Goal: Navigation & Orientation: Find specific page/section

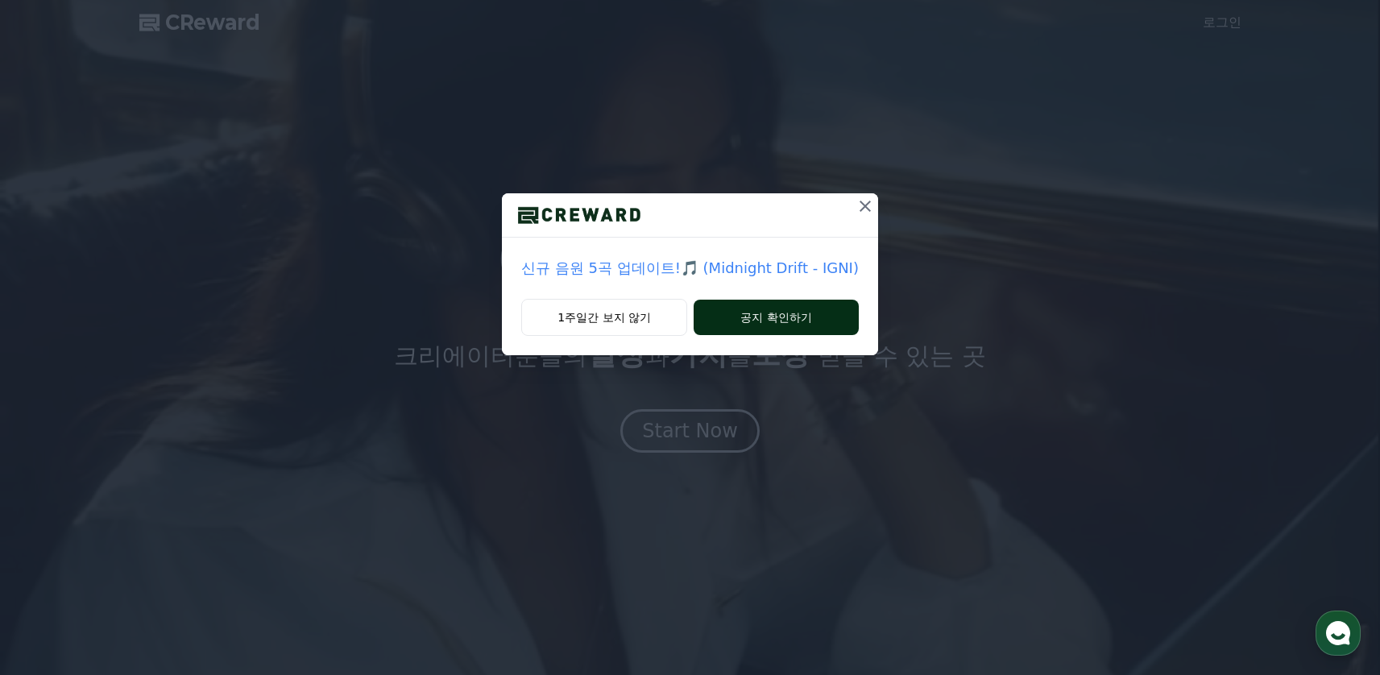
click at [753, 325] on button "공지 확인하기" at bounding box center [776, 317] width 165 height 35
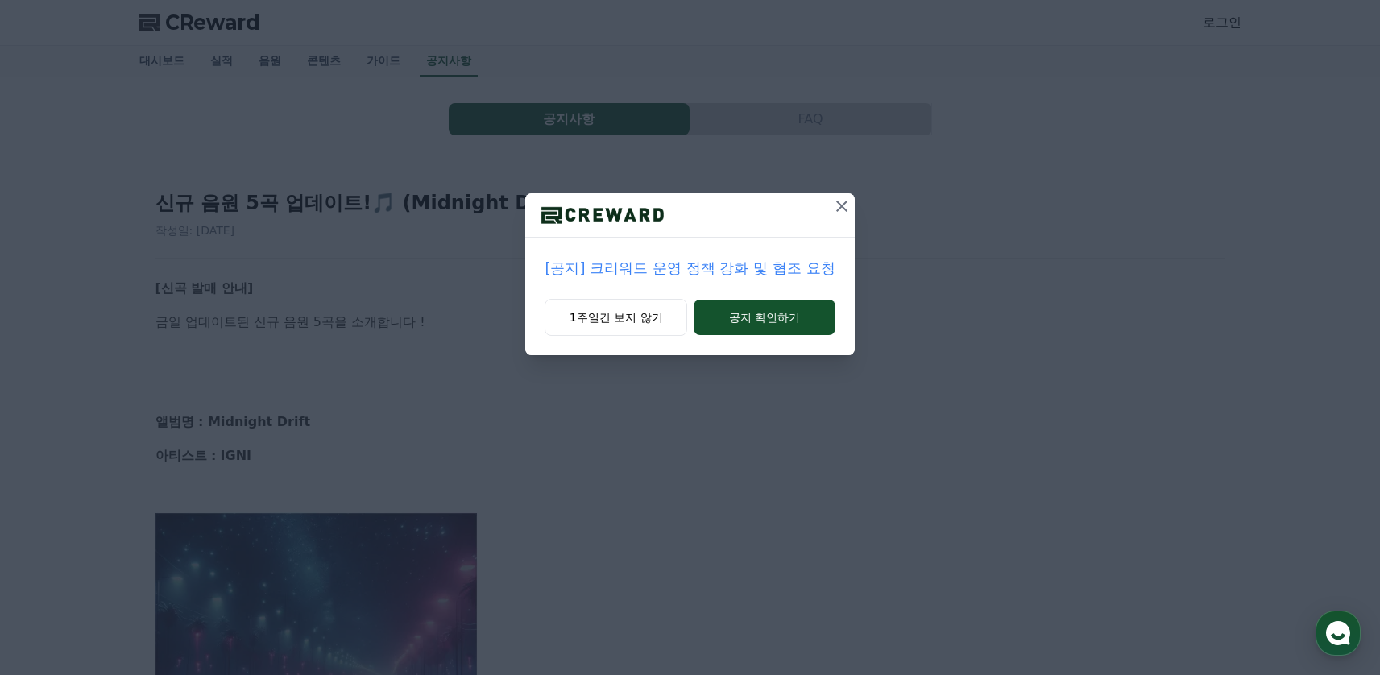
click at [845, 208] on icon at bounding box center [841, 206] width 19 height 19
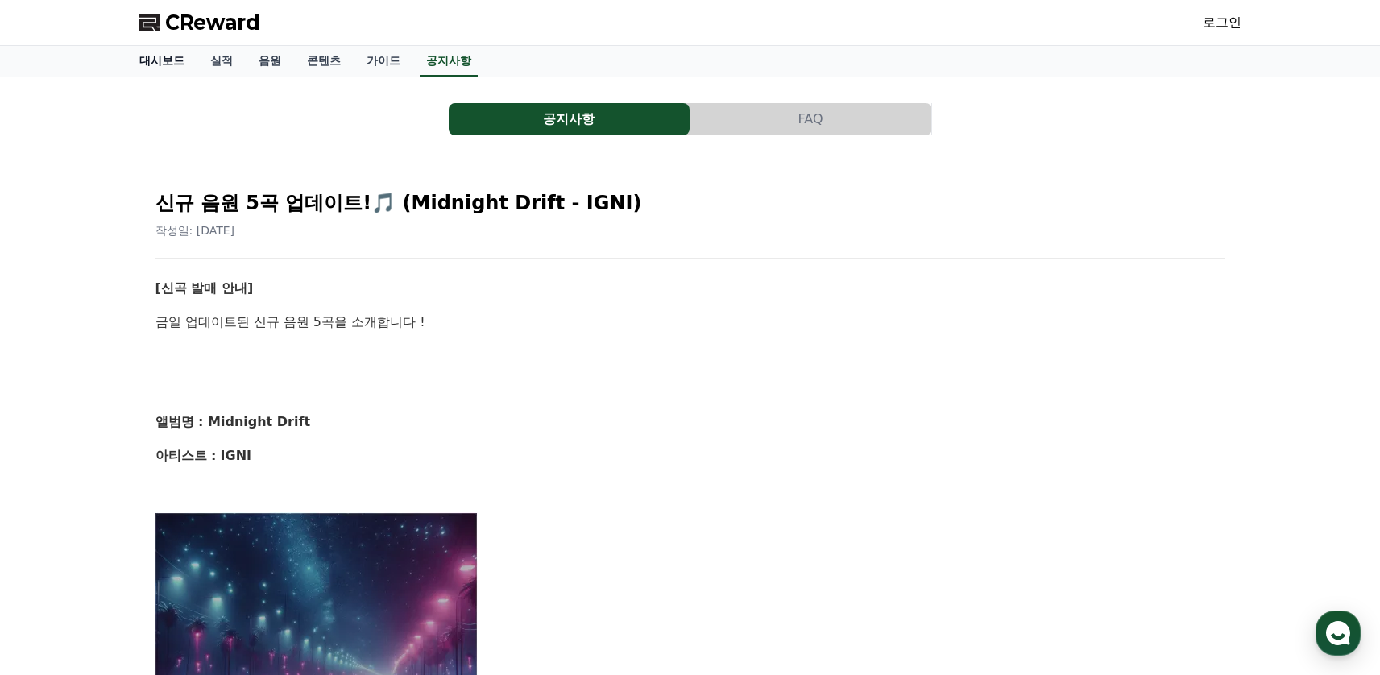
click at [160, 64] on link "대시보드" at bounding box center [161, 61] width 71 height 31
